Goal: Task Accomplishment & Management: Use online tool/utility

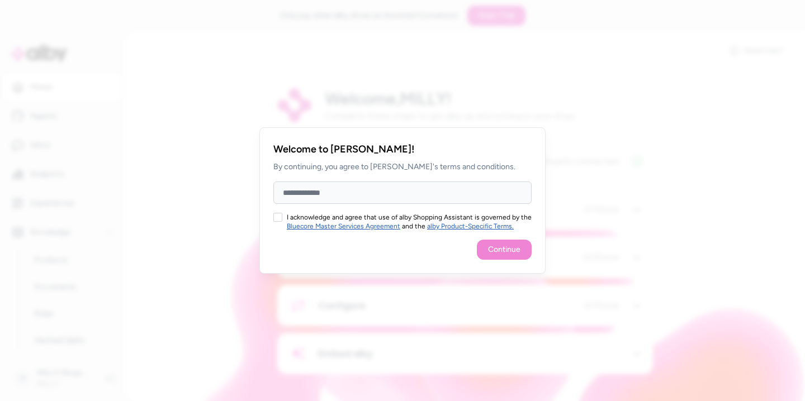
click at [442, 189] on input "Full Name" at bounding box center [402, 193] width 258 height 22
type input "*"
type input "**********"
click at [281, 217] on button "I acknowledge and agree that use of alby Shopping Assistant is governed by the …" at bounding box center [277, 217] width 9 height 9
click at [518, 250] on button "Continue" at bounding box center [504, 250] width 55 height 20
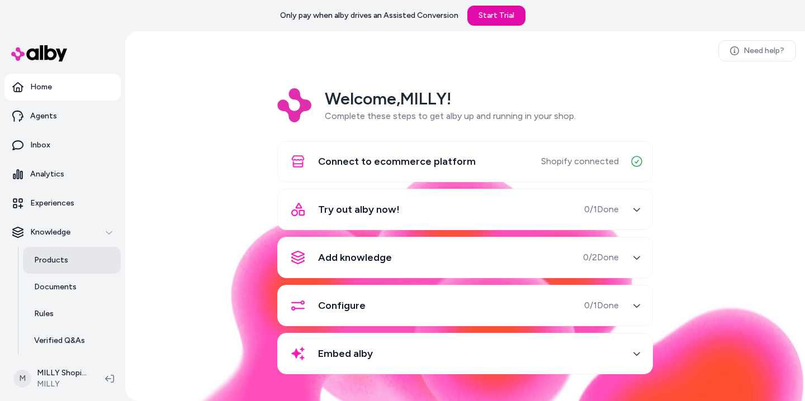
click at [59, 255] on p "Products" at bounding box center [51, 260] width 34 height 11
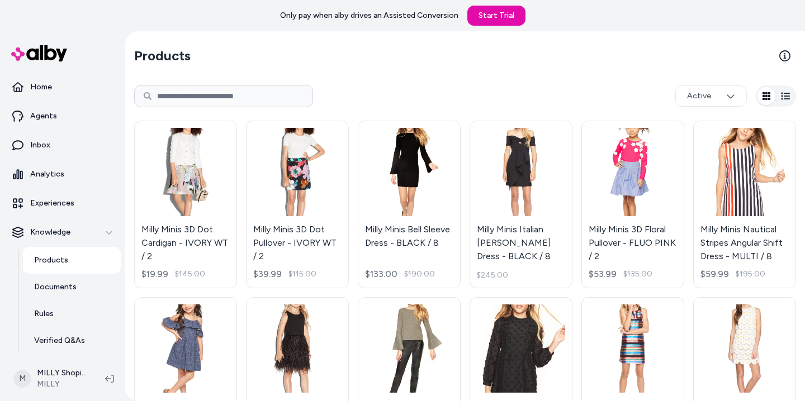
click at [726, 110] on div "Active" at bounding box center [465, 96] width 662 height 36
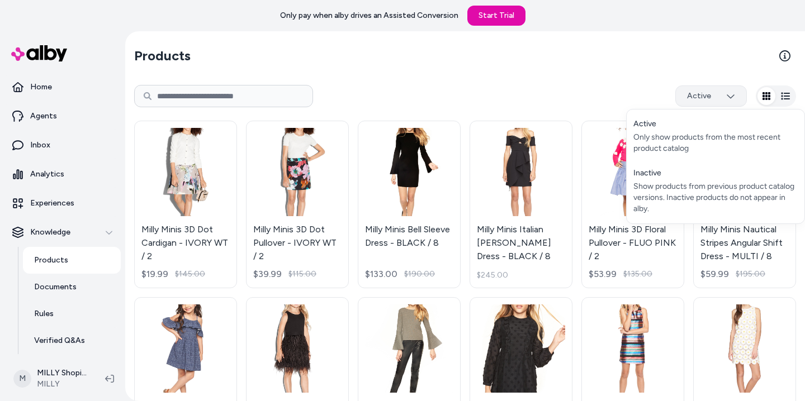
click at [718, 94] on html "Only pay when alby drives an Assisted Conversion Start Trial Home Agents Inbox …" at bounding box center [402, 216] width 805 height 433
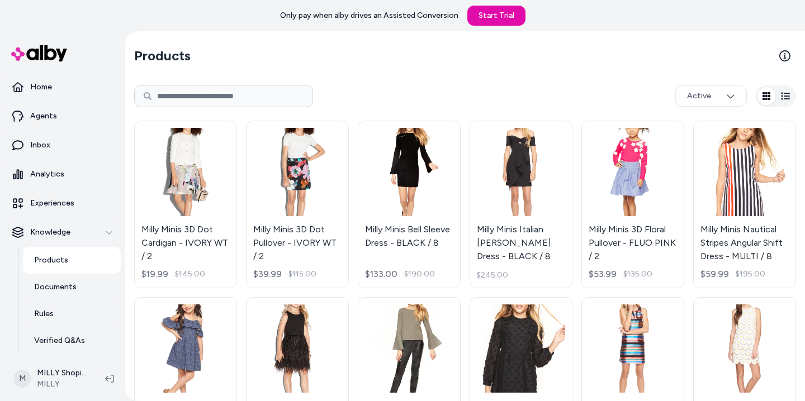
click at [789, 98] on icon "button" at bounding box center [785, 96] width 9 height 9
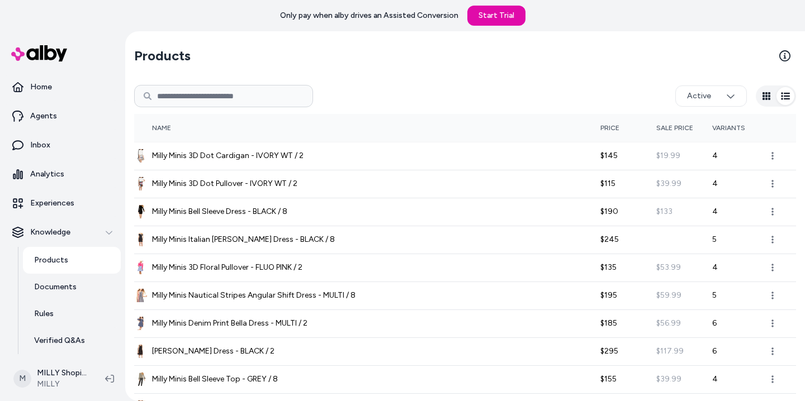
click at [764, 94] on icon "button" at bounding box center [766, 96] width 8 height 8
